Goal: Complete application form

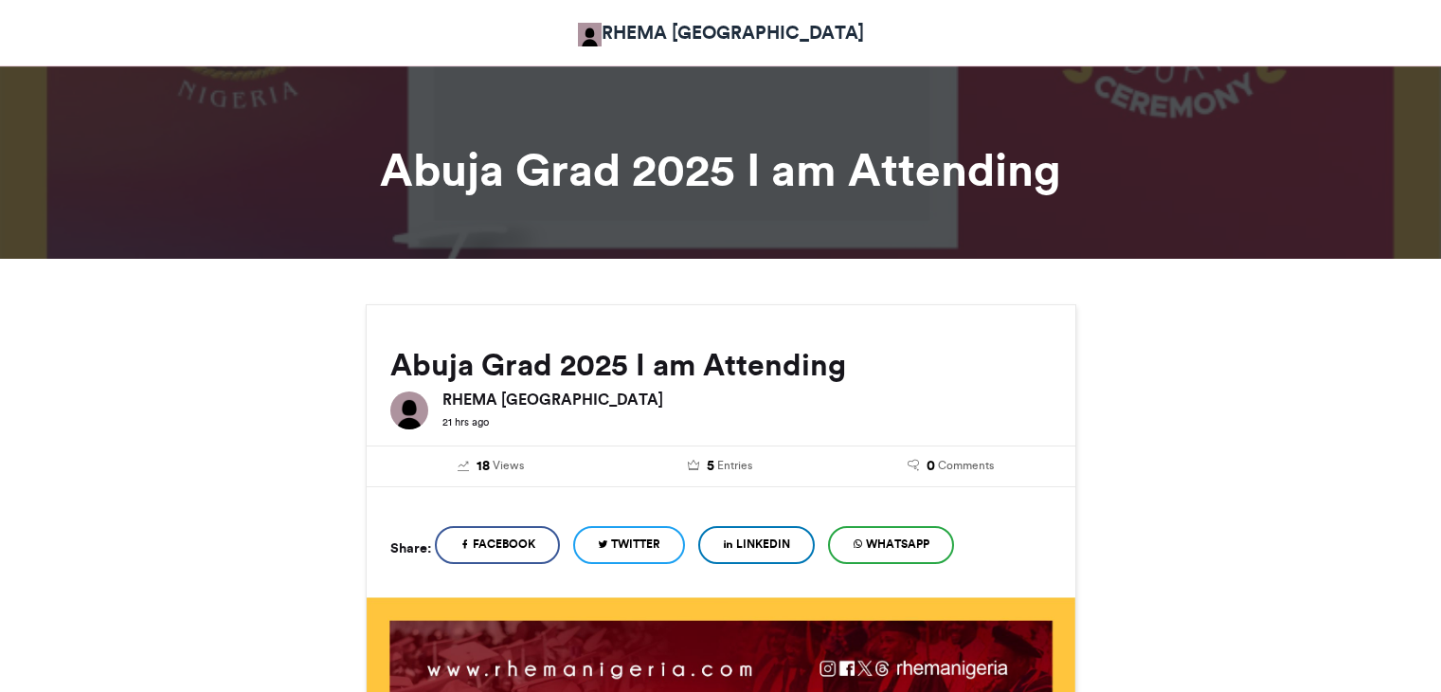
scroll to position [553, 0]
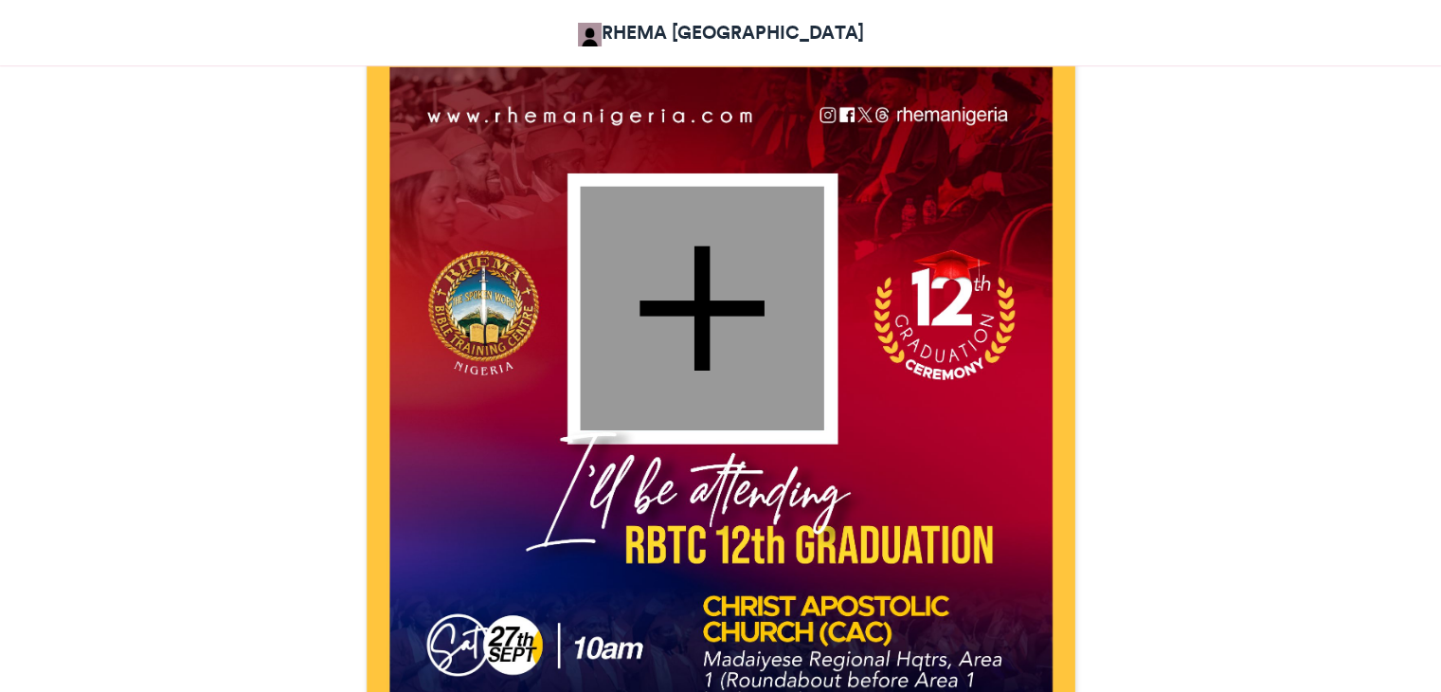
click at [701, 282] on div at bounding box center [702, 308] width 244 height 244
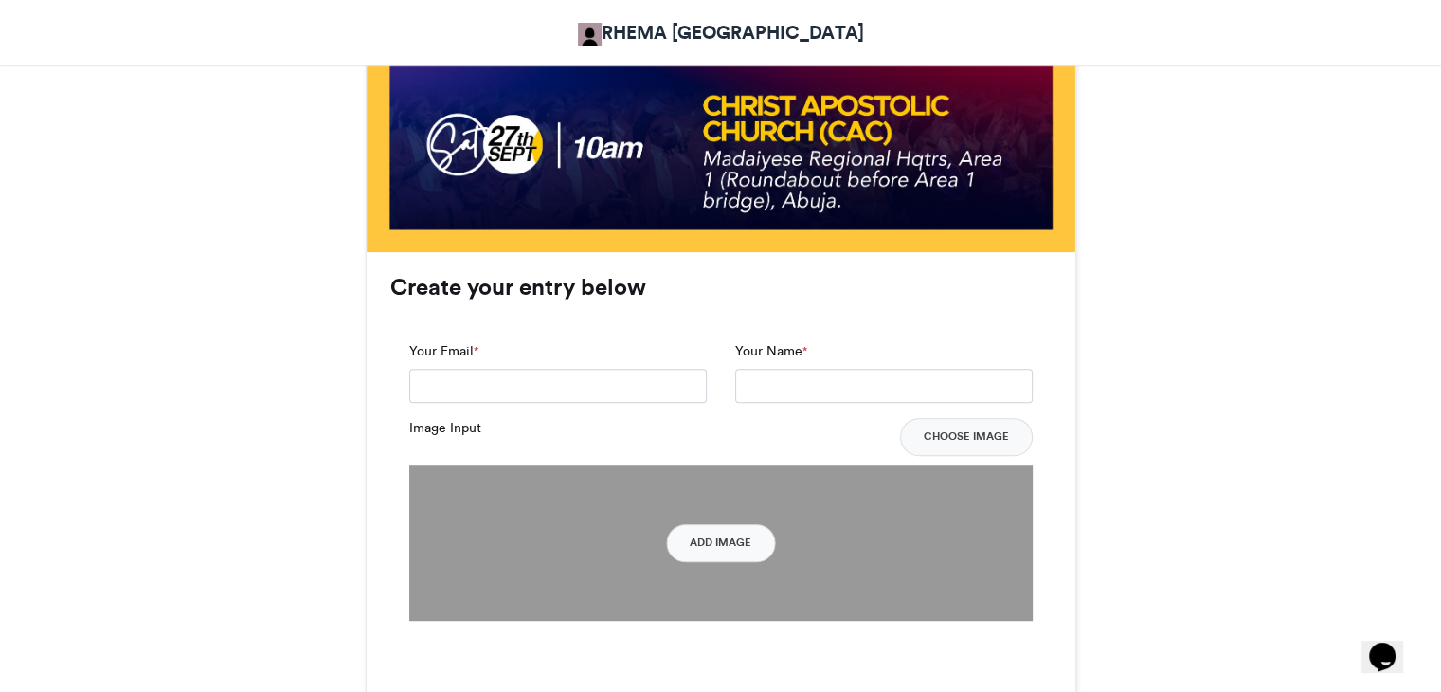
scroll to position [1039, 0]
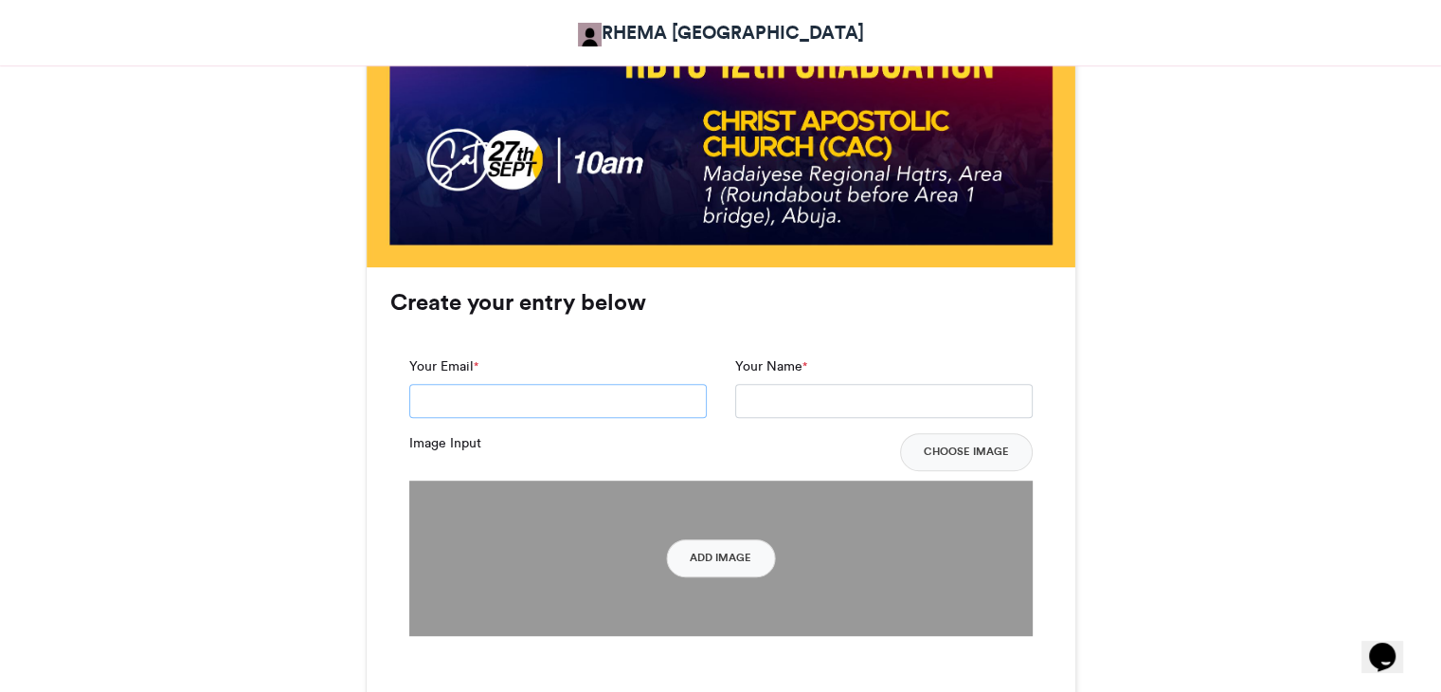
click at [516, 398] on input "Your Email *" at bounding box center [558, 401] width 298 height 34
type input "**********"
click at [804, 398] on input "Your Name *" at bounding box center [884, 401] width 298 height 34
type input "**********"
drag, startPoint x: 871, startPoint y: 410, endPoint x: 713, endPoint y: 412, distance: 158.3
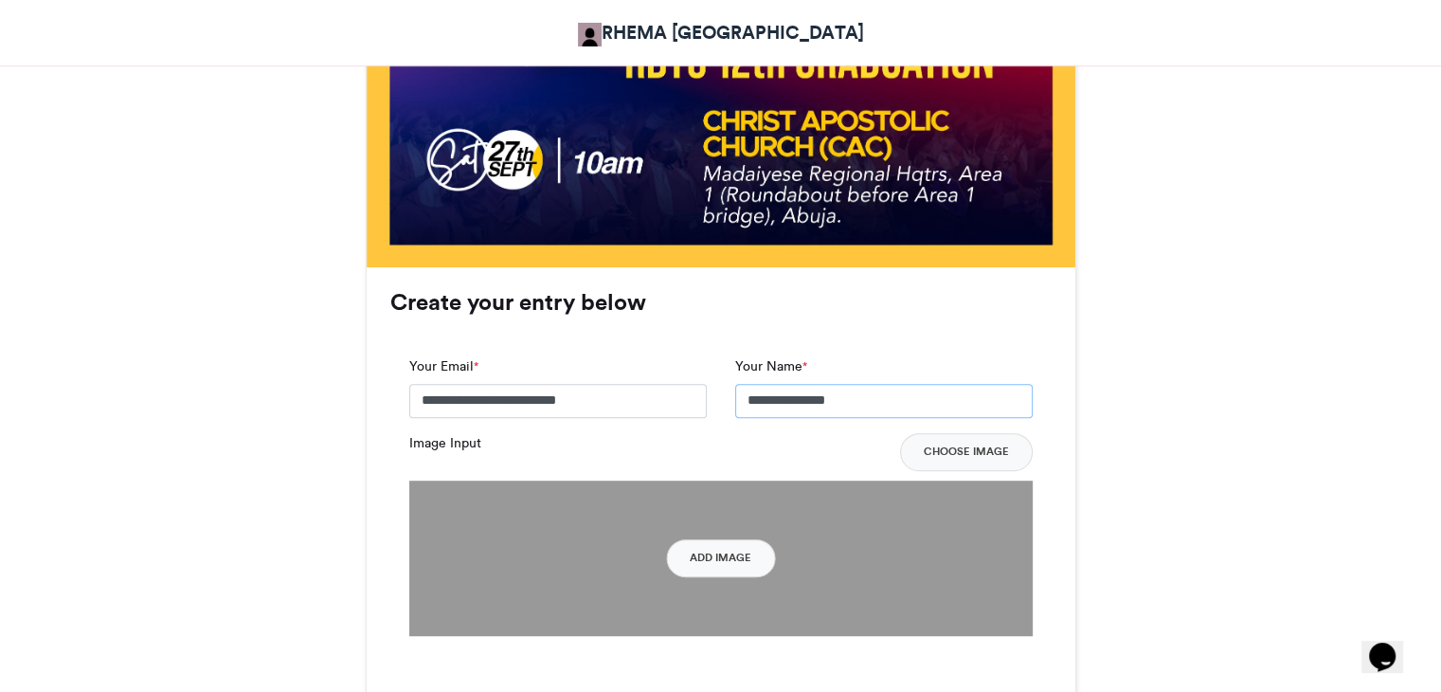
click at [713, 412] on div "**********" at bounding box center [721, 394] width 652 height 77
type input "**********"
click at [960, 445] on button "Choose Image" at bounding box center [966, 452] width 133 height 38
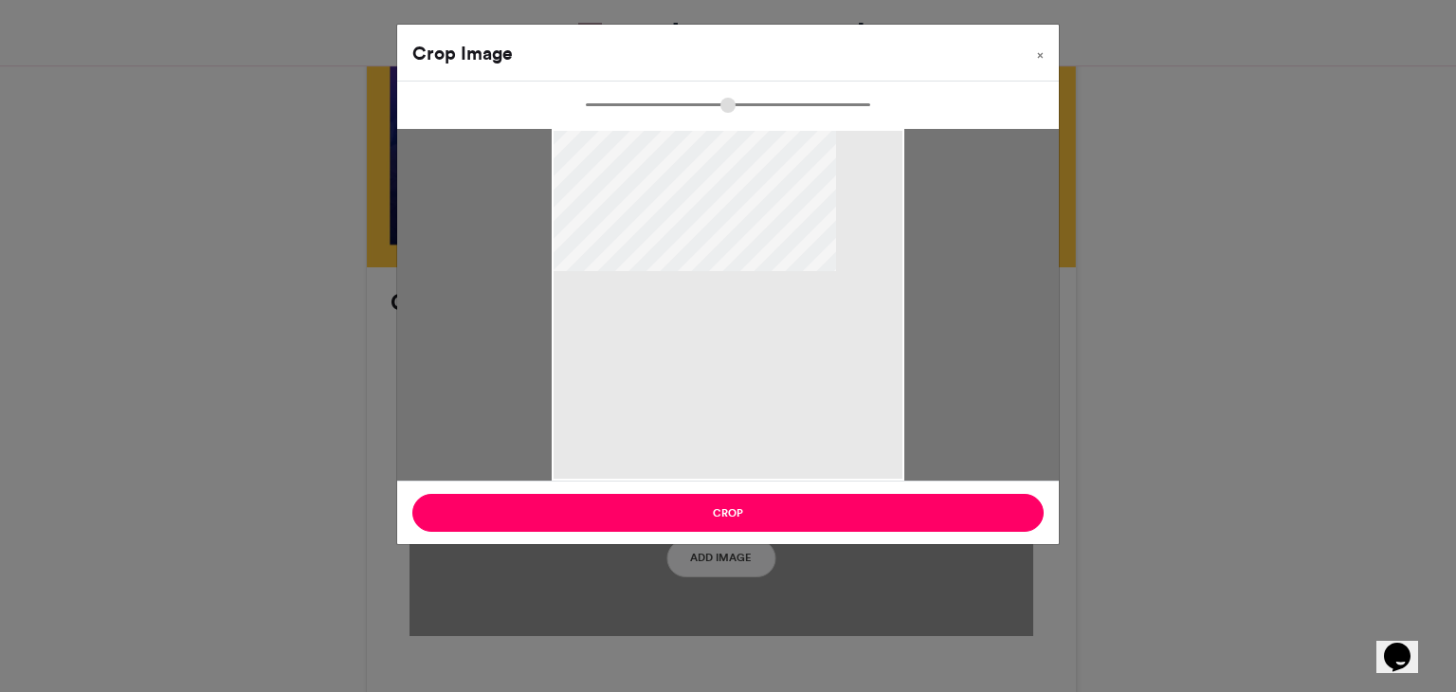
type input "******"
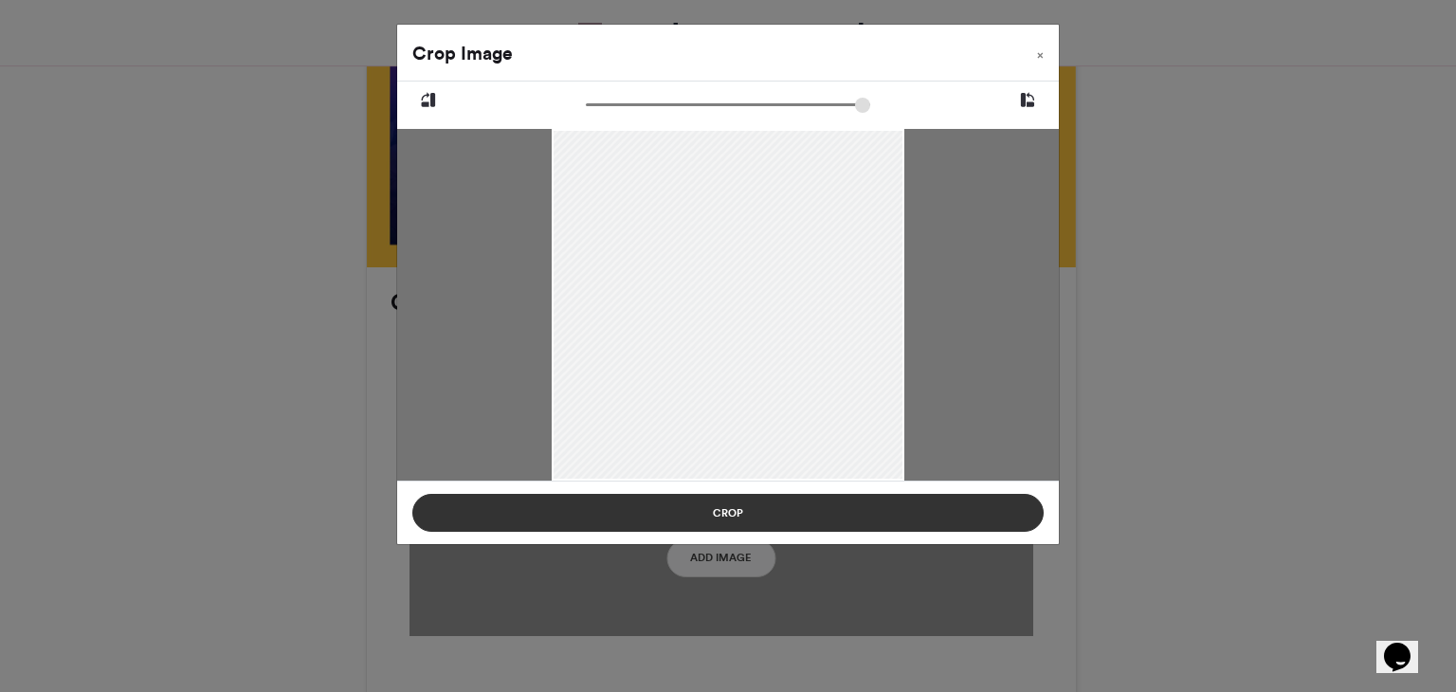
click at [752, 509] on button "Crop" at bounding box center [727, 513] width 631 height 38
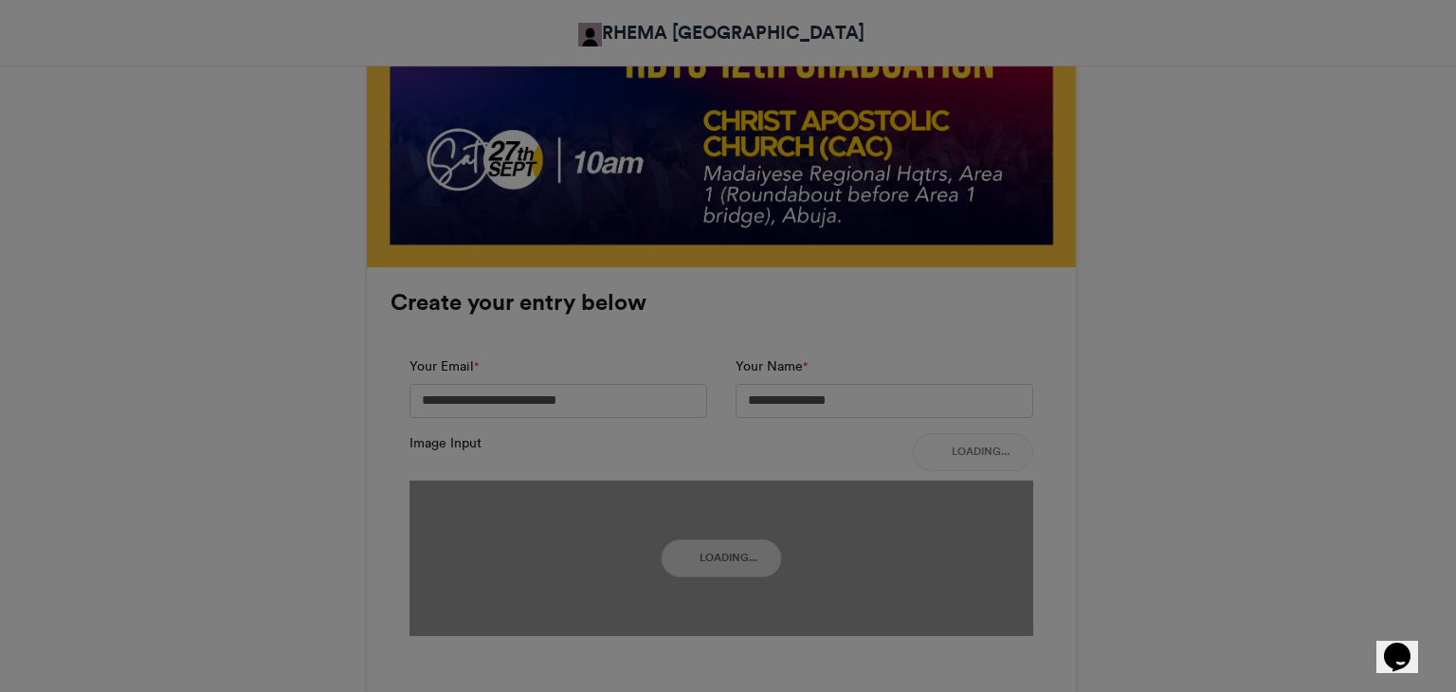
click at [752, 484] on button "Crop" at bounding box center [727, 465] width 631 height 38
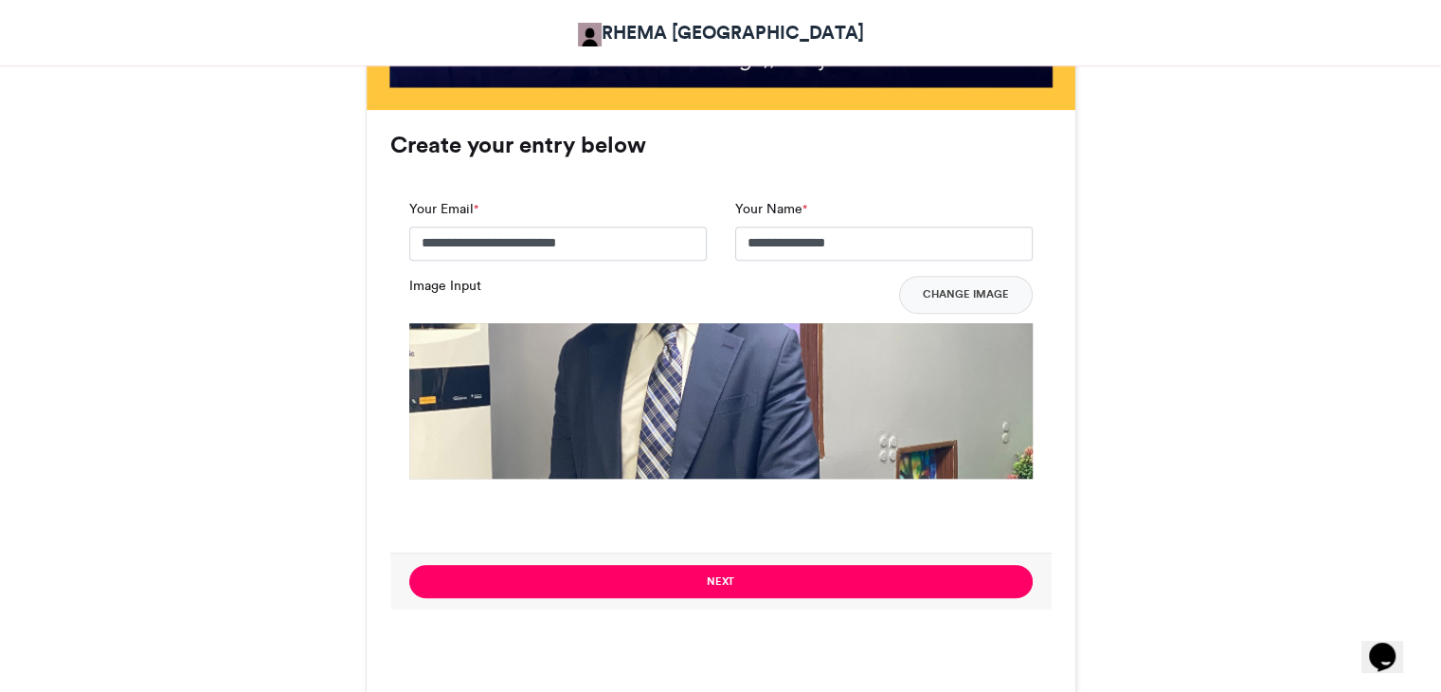
scroll to position [1215, 0]
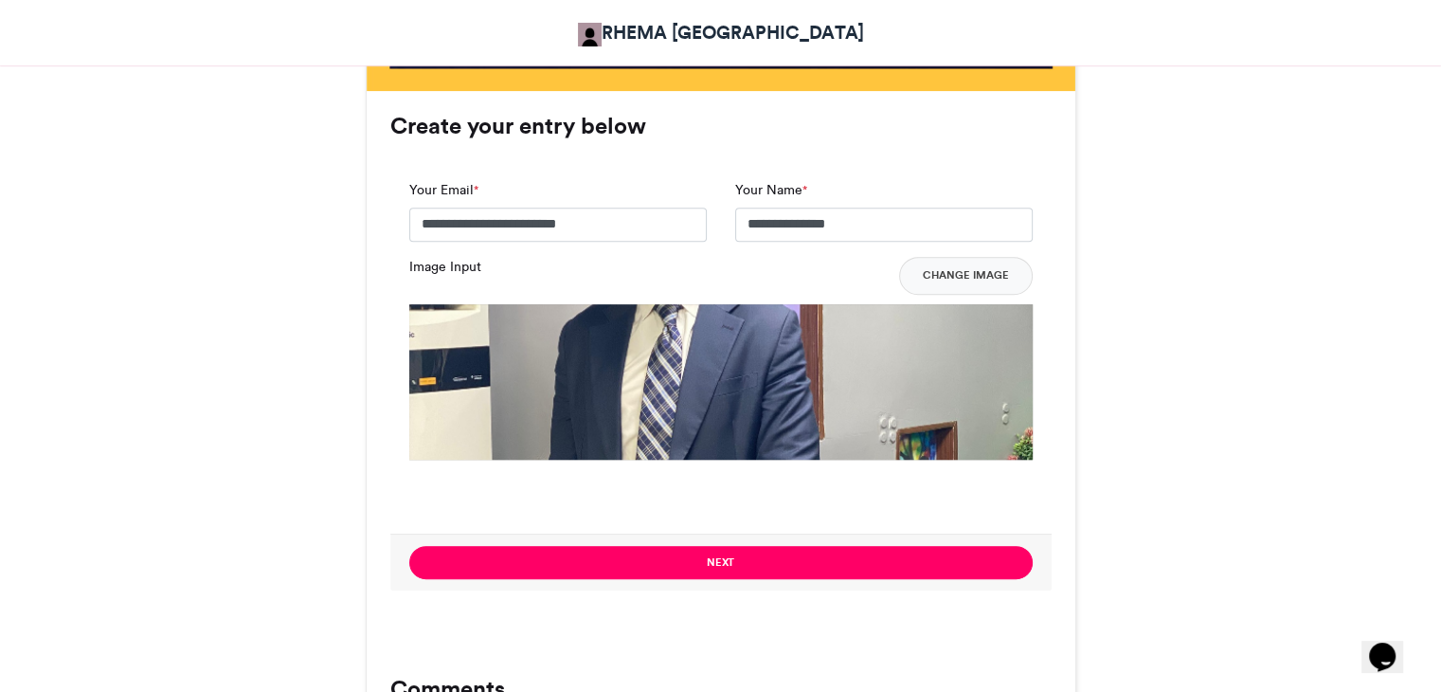
click at [783, 399] on img at bounding box center [721, 616] width 624 height 624
click at [943, 274] on button "Change Image" at bounding box center [966, 276] width 134 height 38
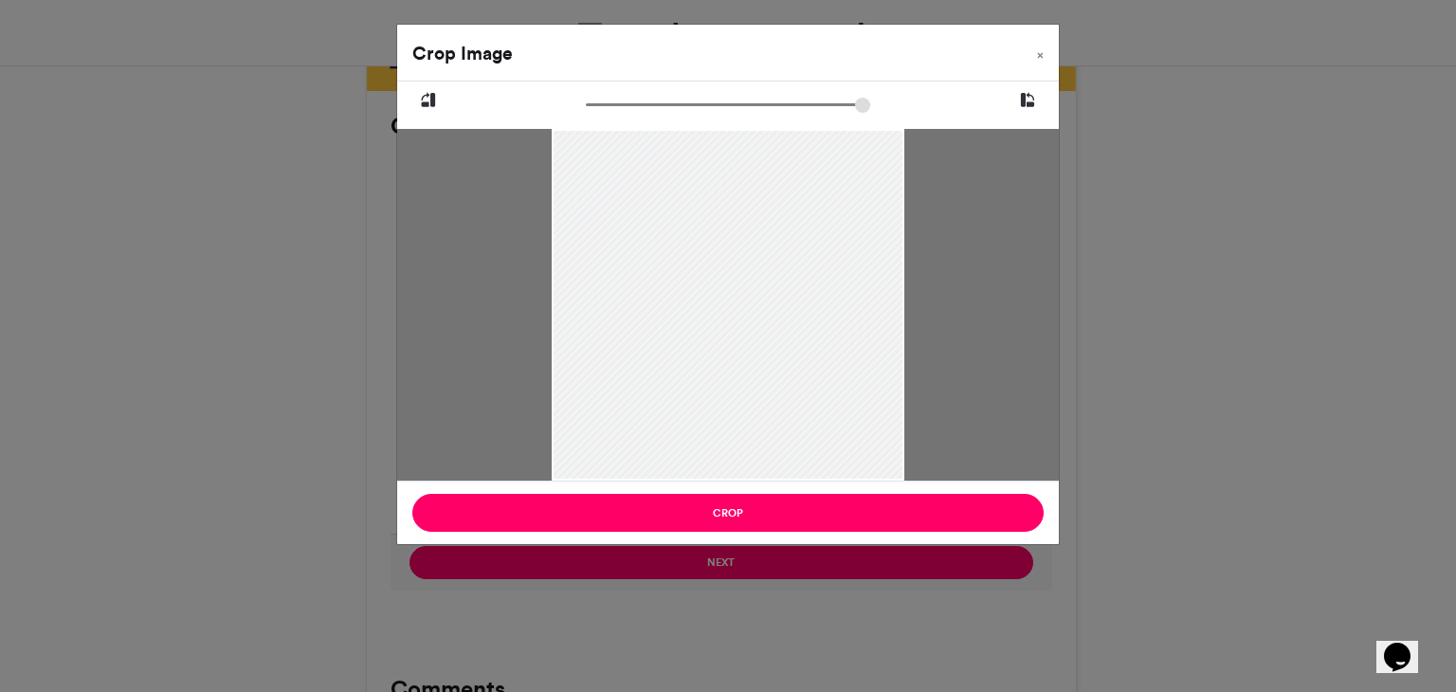
drag, startPoint x: 897, startPoint y: 132, endPoint x: 882, endPoint y: 245, distance: 113.8
click at [882, 245] on div at bounding box center [728, 361] width 352 height 469
drag, startPoint x: 897, startPoint y: 185, endPoint x: 869, endPoint y: 208, distance: 37.0
click at [869, 208] on div at bounding box center [728, 246] width 352 height 469
drag, startPoint x: 889, startPoint y: 135, endPoint x: 895, endPoint y: 251, distance: 116.7
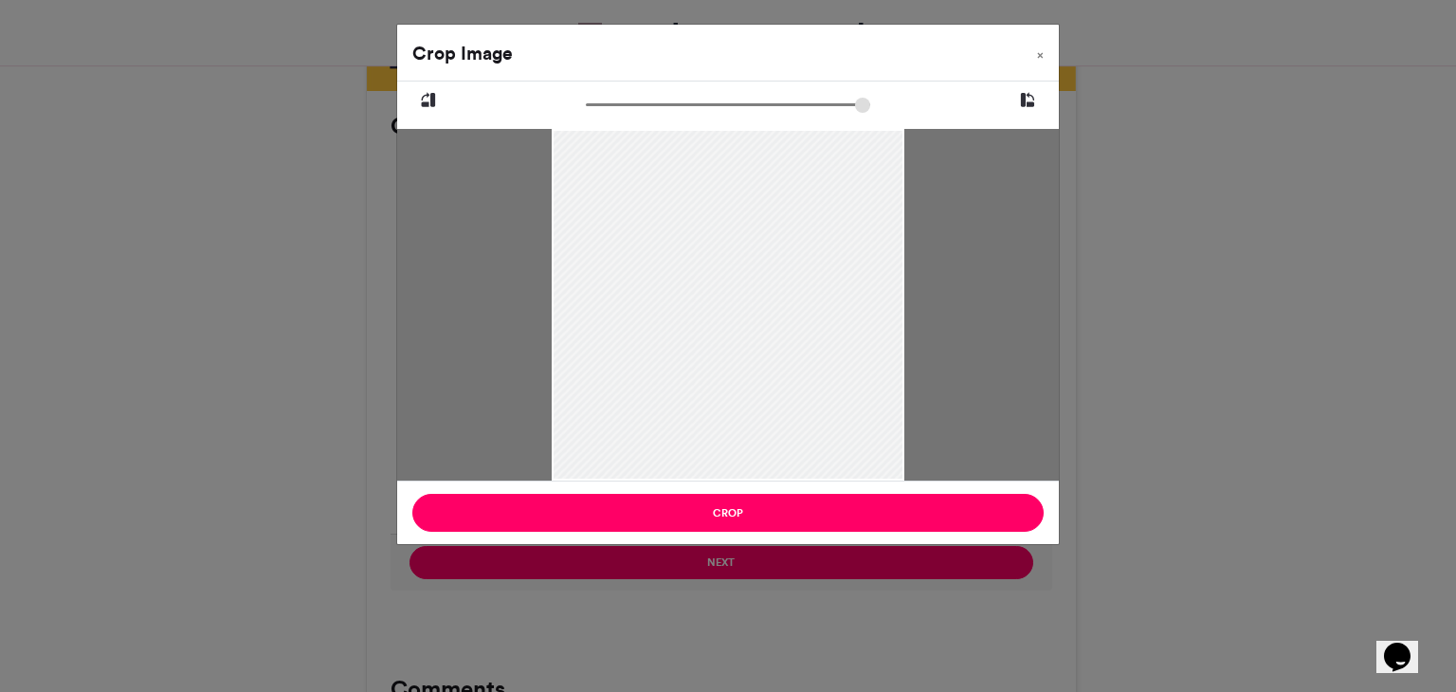
click at [895, 251] on div at bounding box center [728, 363] width 352 height 469
click at [631, 124] on div at bounding box center [727, 281] width 661 height 399
drag, startPoint x: 604, startPoint y: 109, endPoint x: 603, endPoint y: 183, distance: 73.9
type input "******"
click at [603, 114] on input "zoom" at bounding box center [728, 105] width 284 height 18
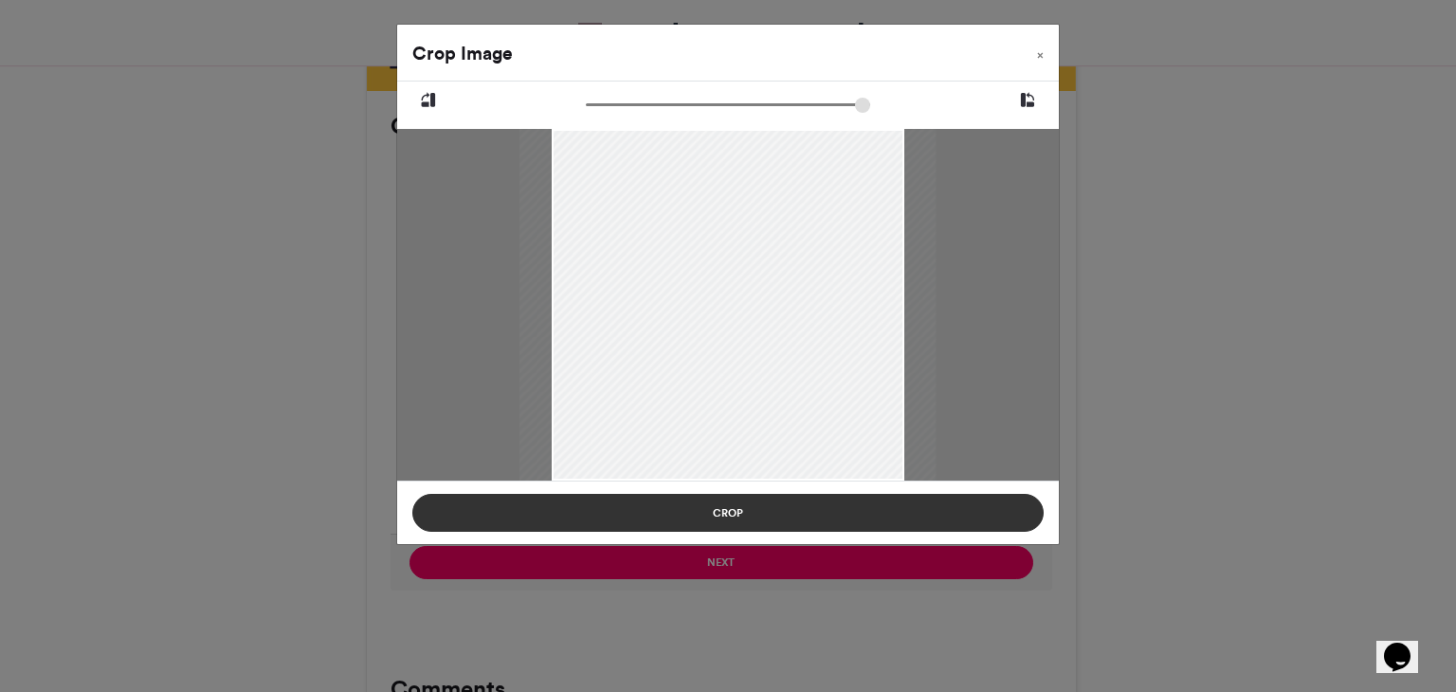
click at [761, 516] on button "Crop" at bounding box center [727, 513] width 631 height 38
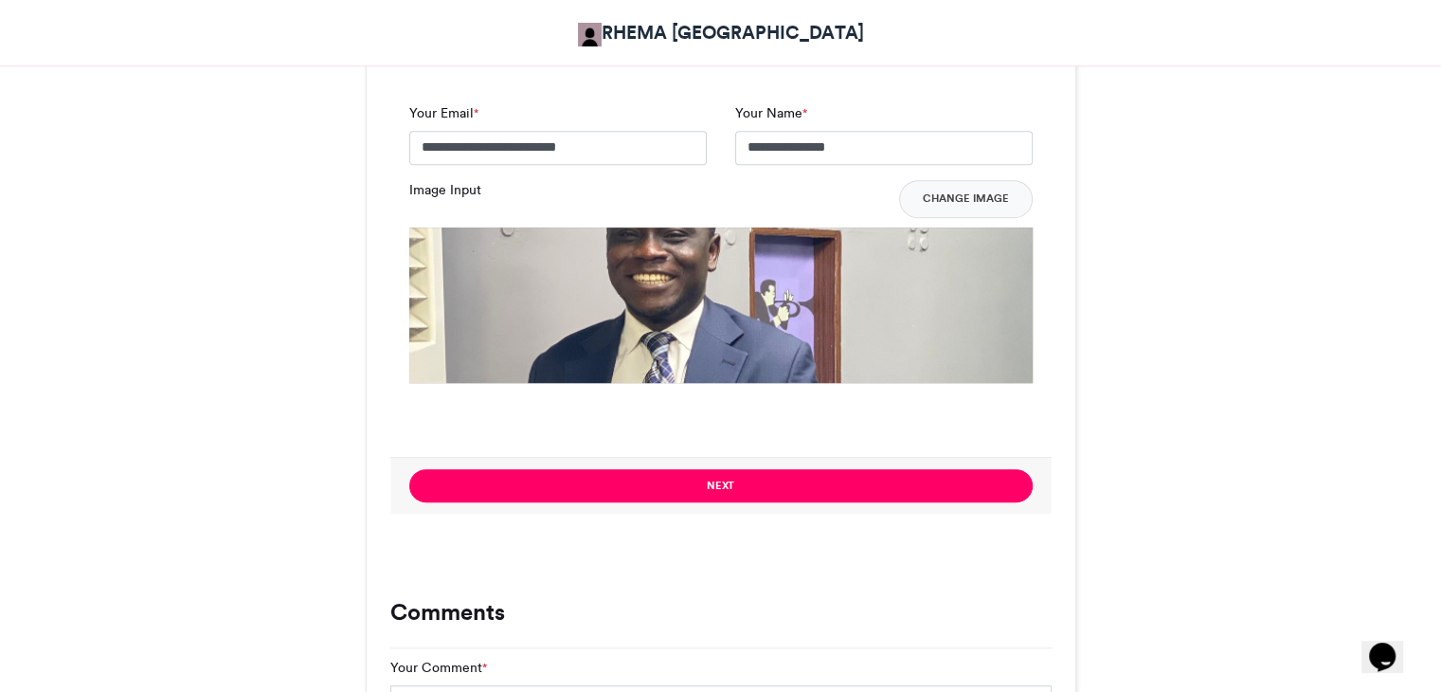
scroll to position [1293, 0]
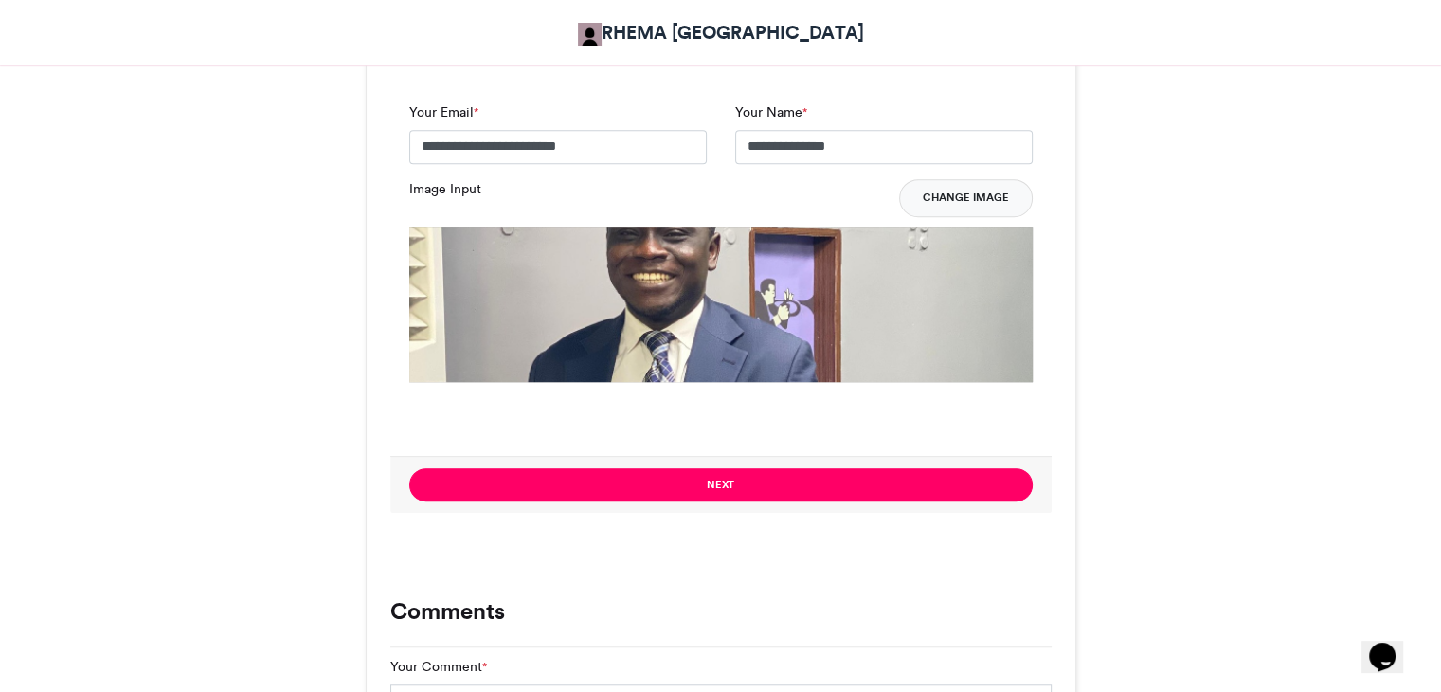
click at [959, 197] on button "Change Image" at bounding box center [966, 198] width 134 height 38
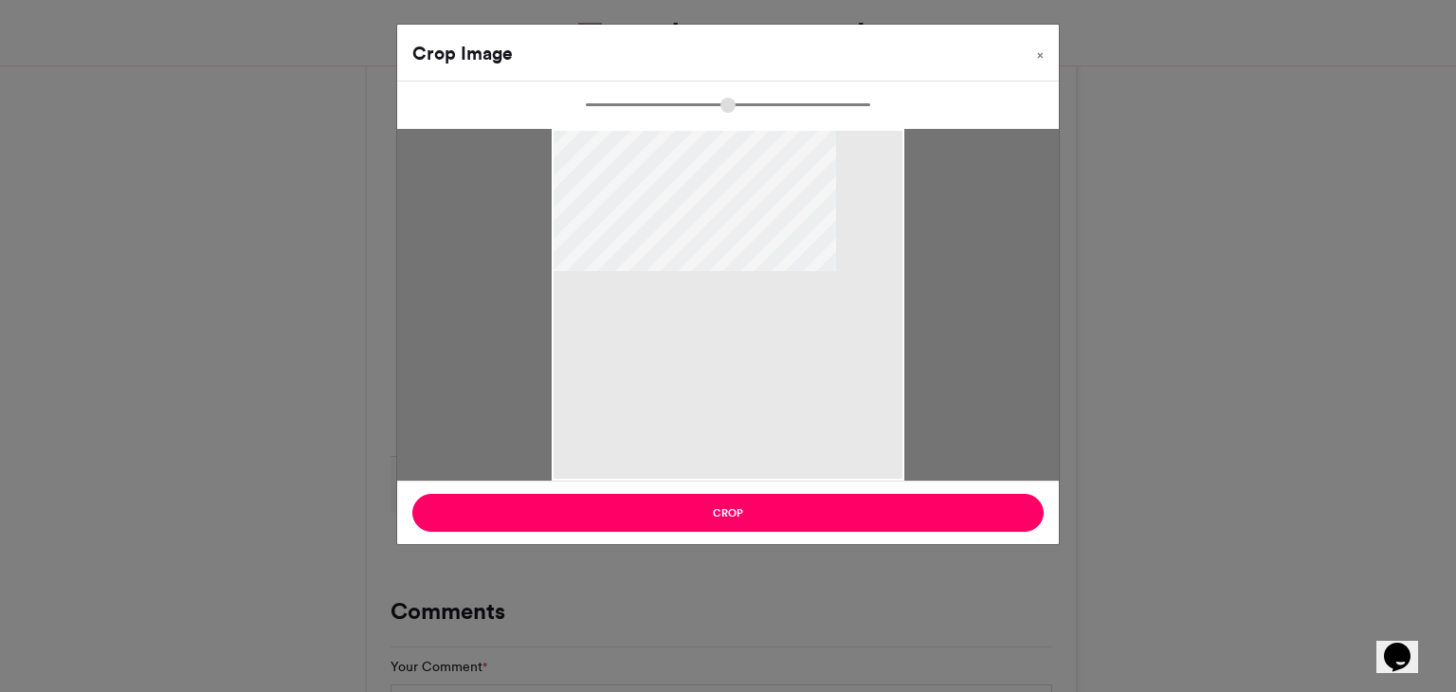
type input "******"
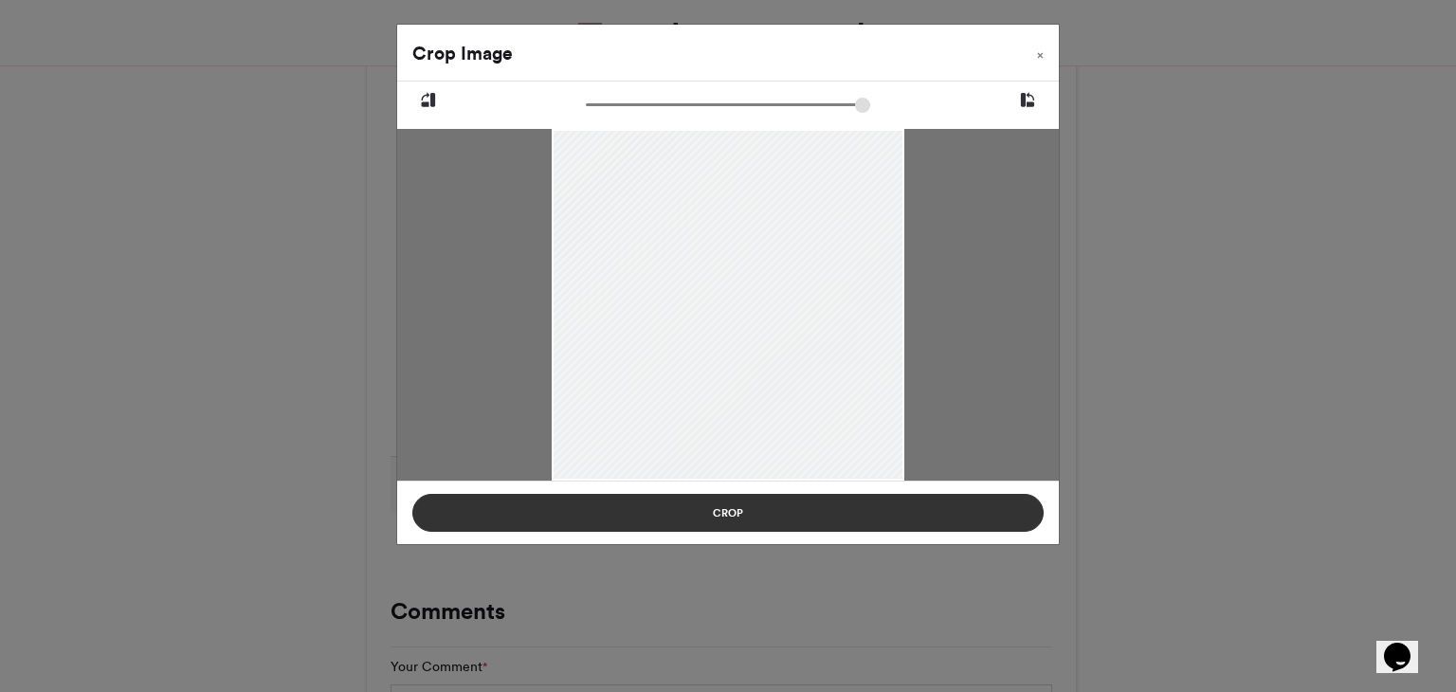
click at [777, 516] on button "Crop" at bounding box center [727, 513] width 631 height 38
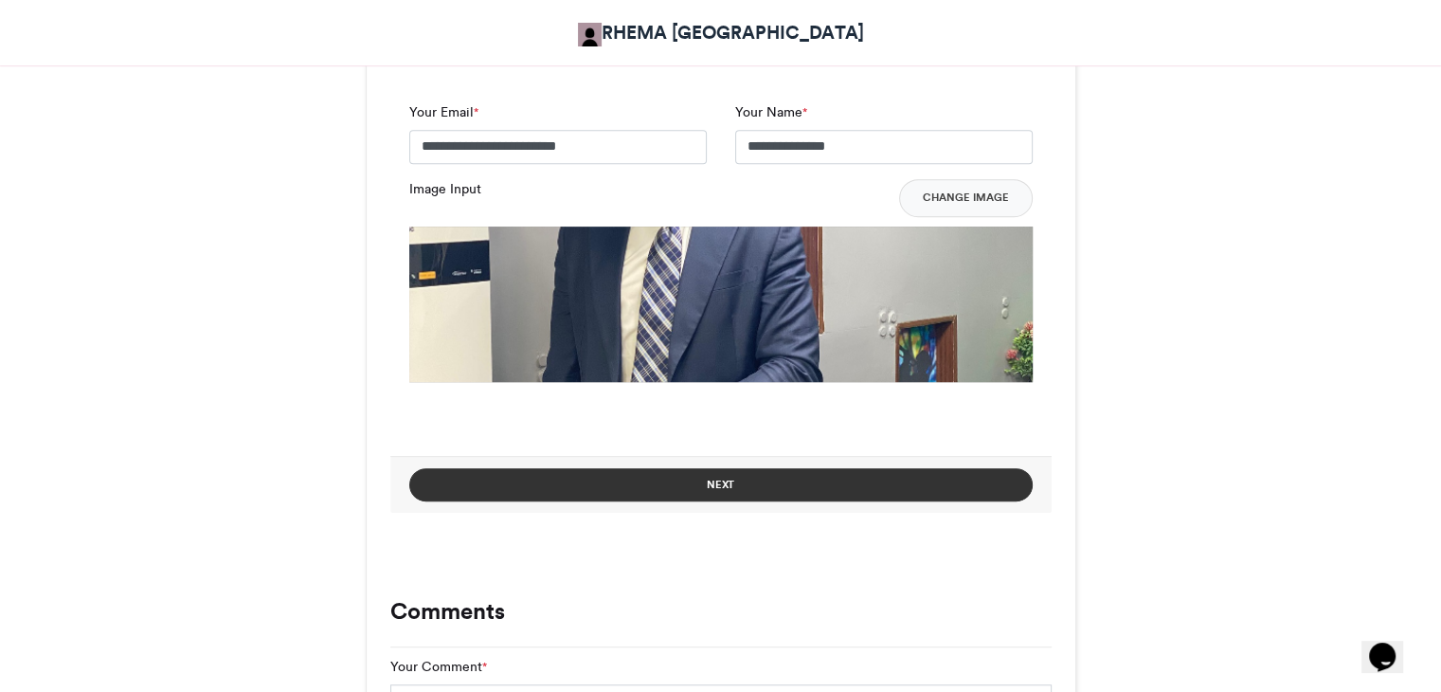
click at [764, 492] on button "Next" at bounding box center [721, 484] width 624 height 33
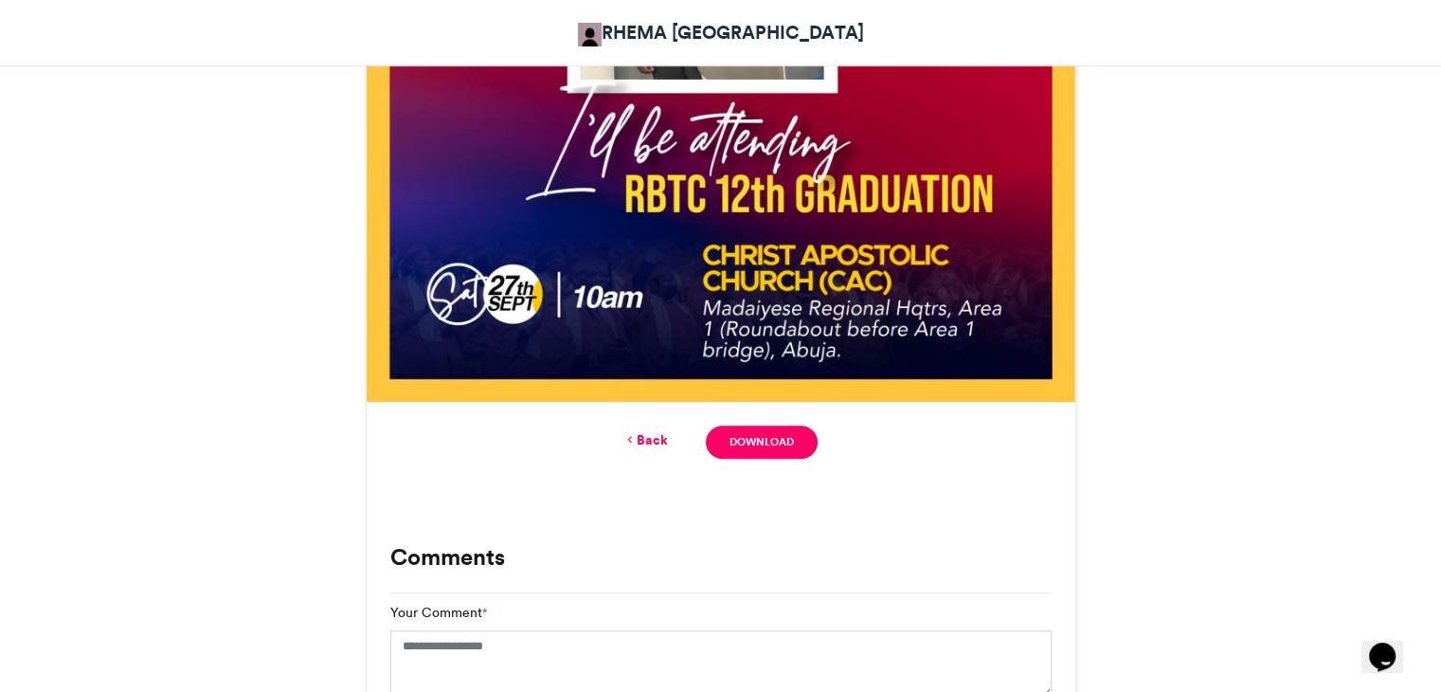
scroll to position [897, 0]
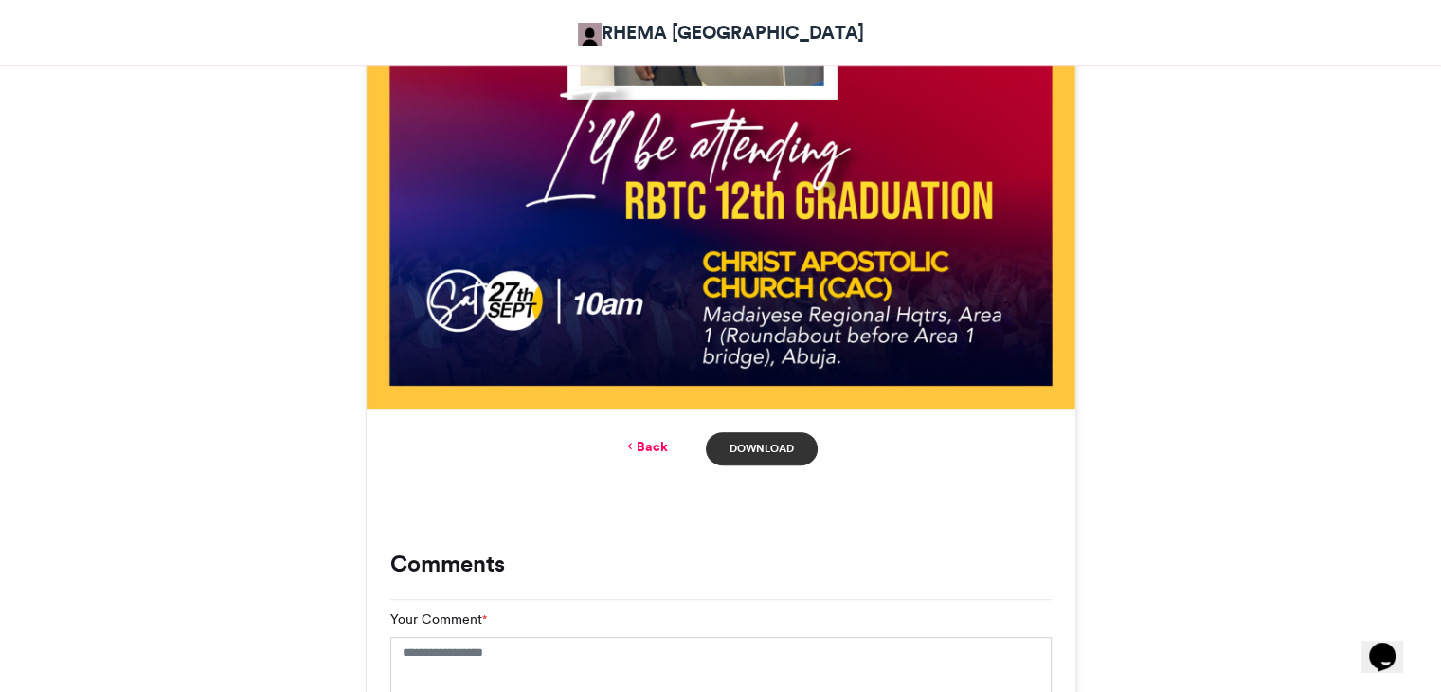
click at [753, 450] on link "Download" at bounding box center [761, 448] width 111 height 33
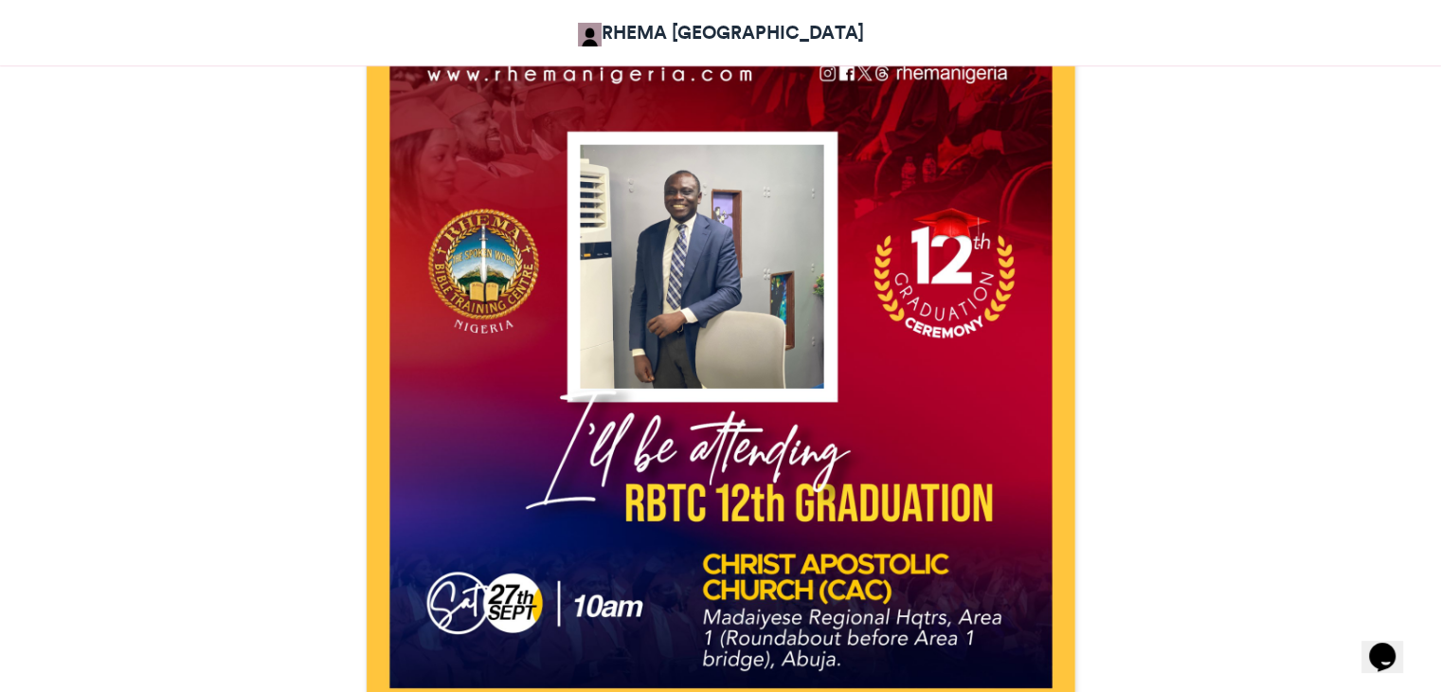
scroll to position [0, 0]
